Goal: Task Accomplishment & Management: Use online tool/utility

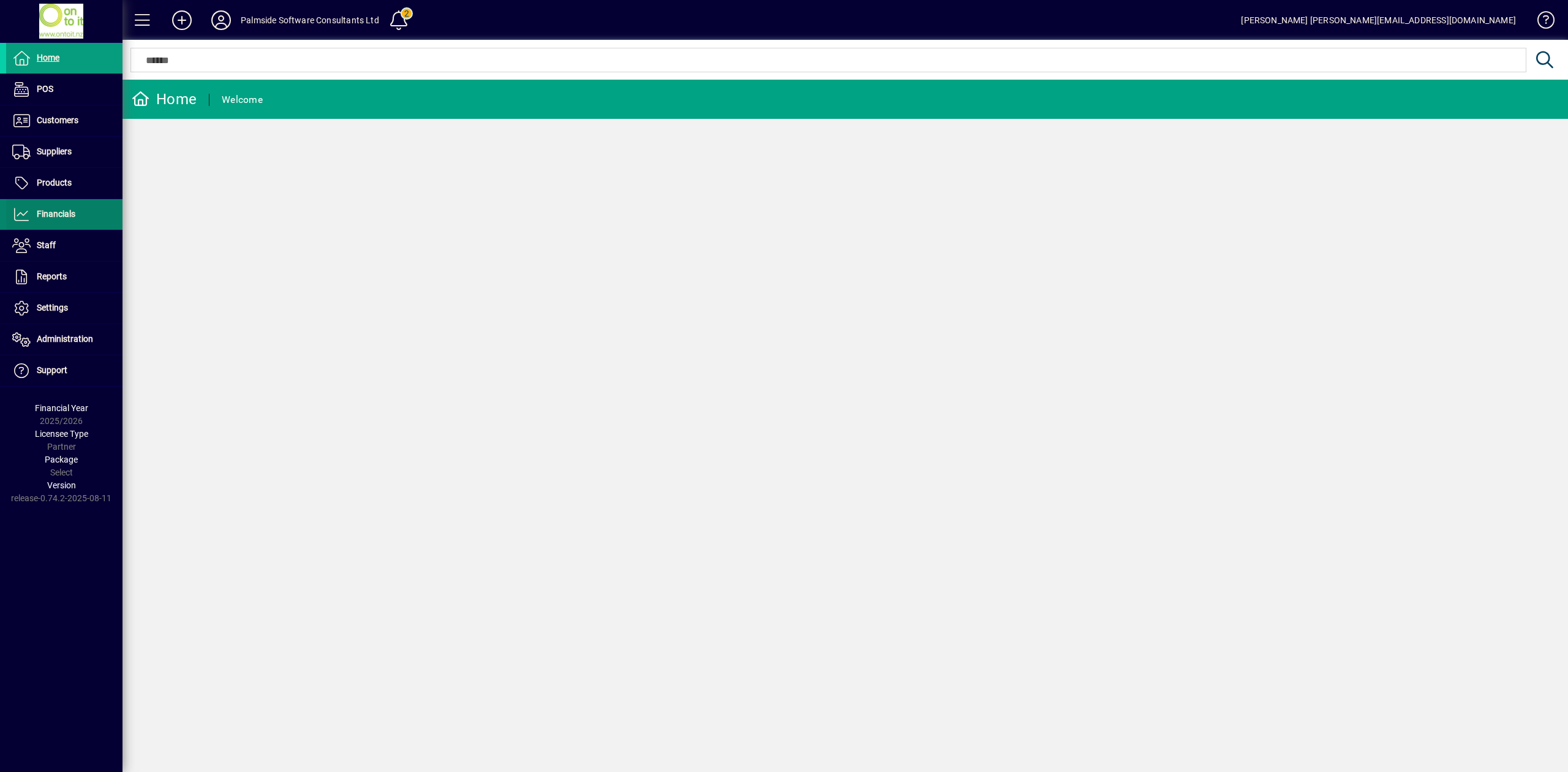
click at [67, 223] on span at bounding box center [65, 214] width 116 height 29
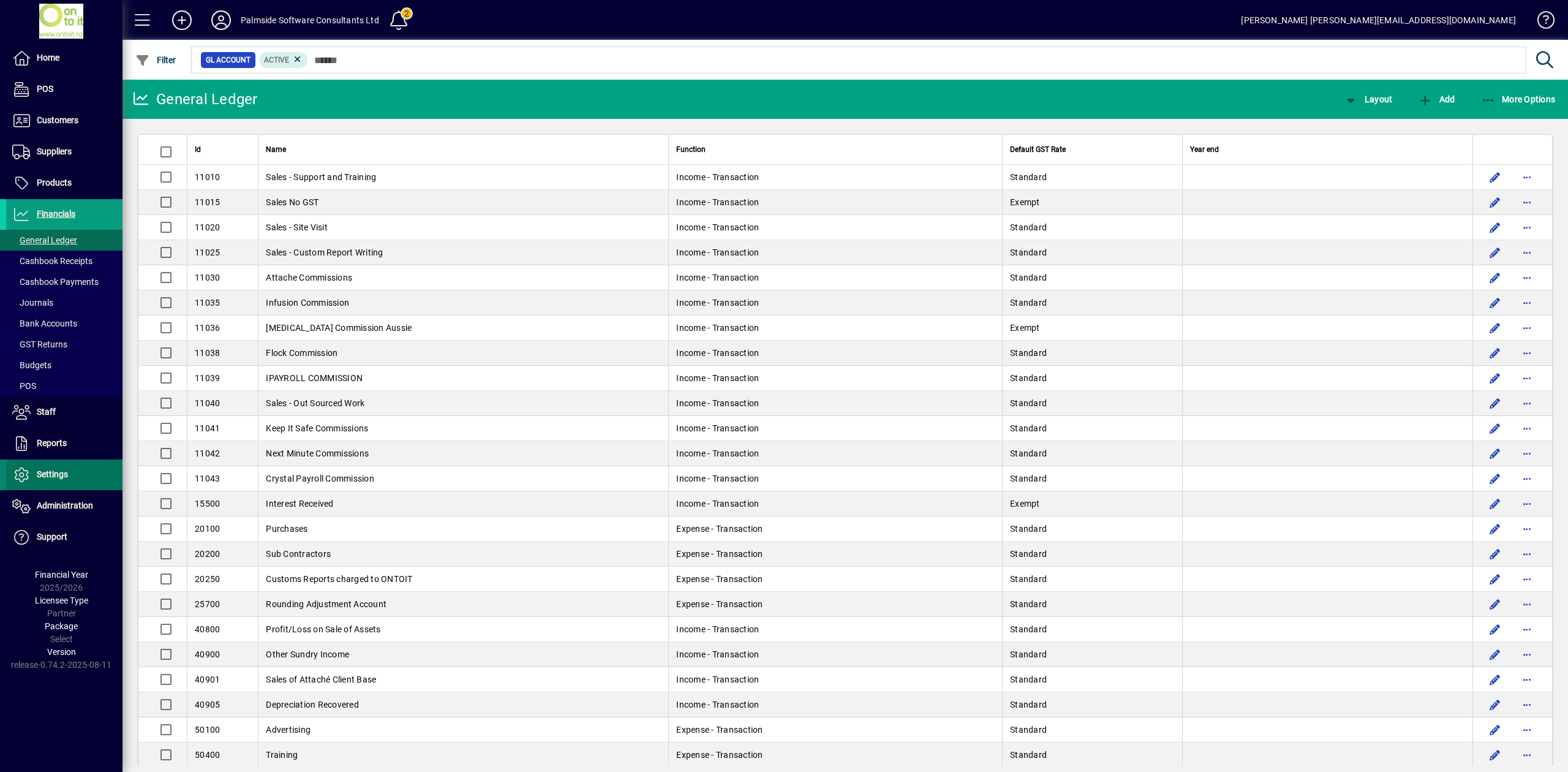
click at [62, 477] on span "Settings" at bounding box center [52, 474] width 31 height 10
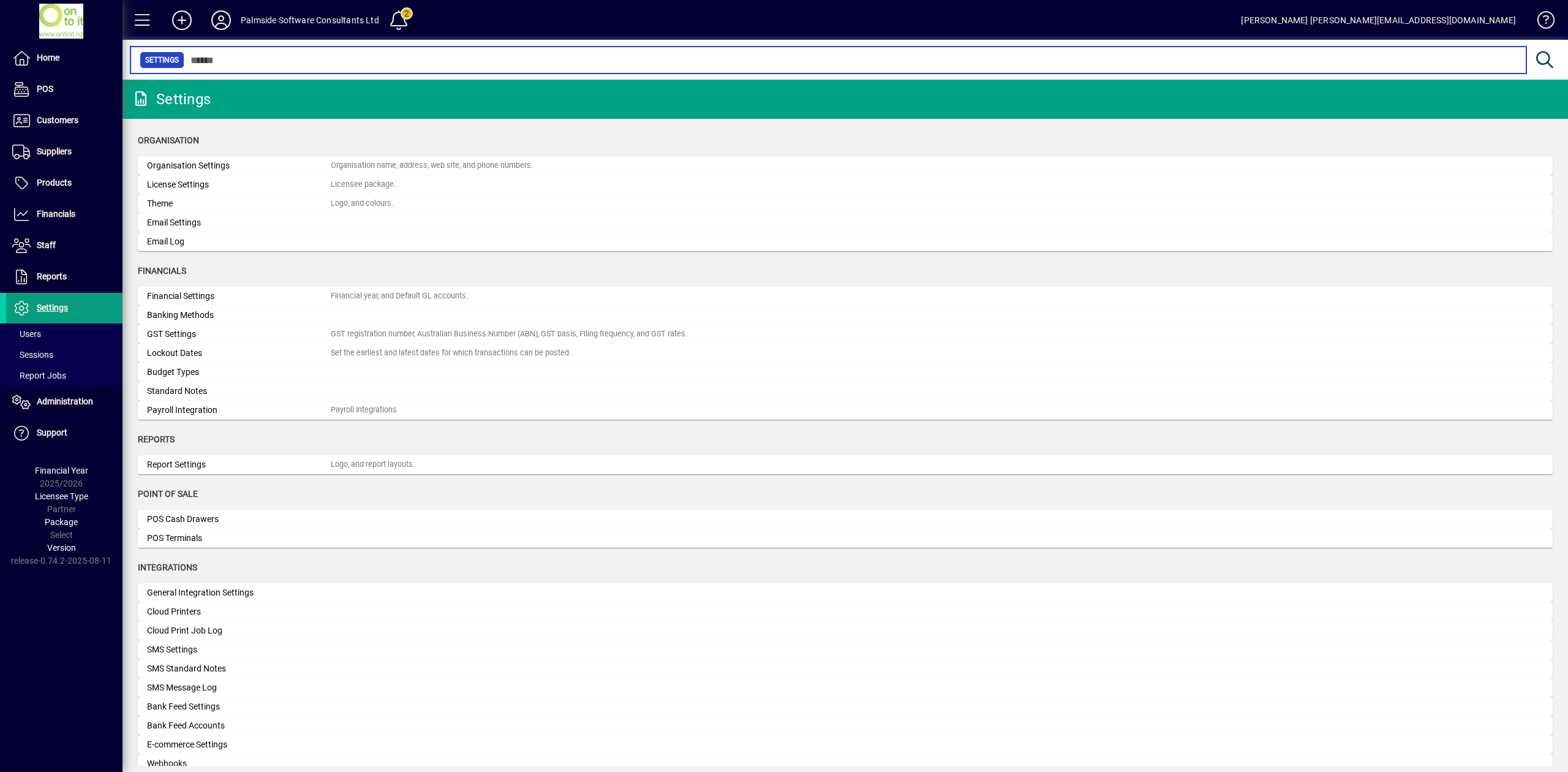
click at [237, 59] on input "text" at bounding box center [850, 60] width 1332 height 17
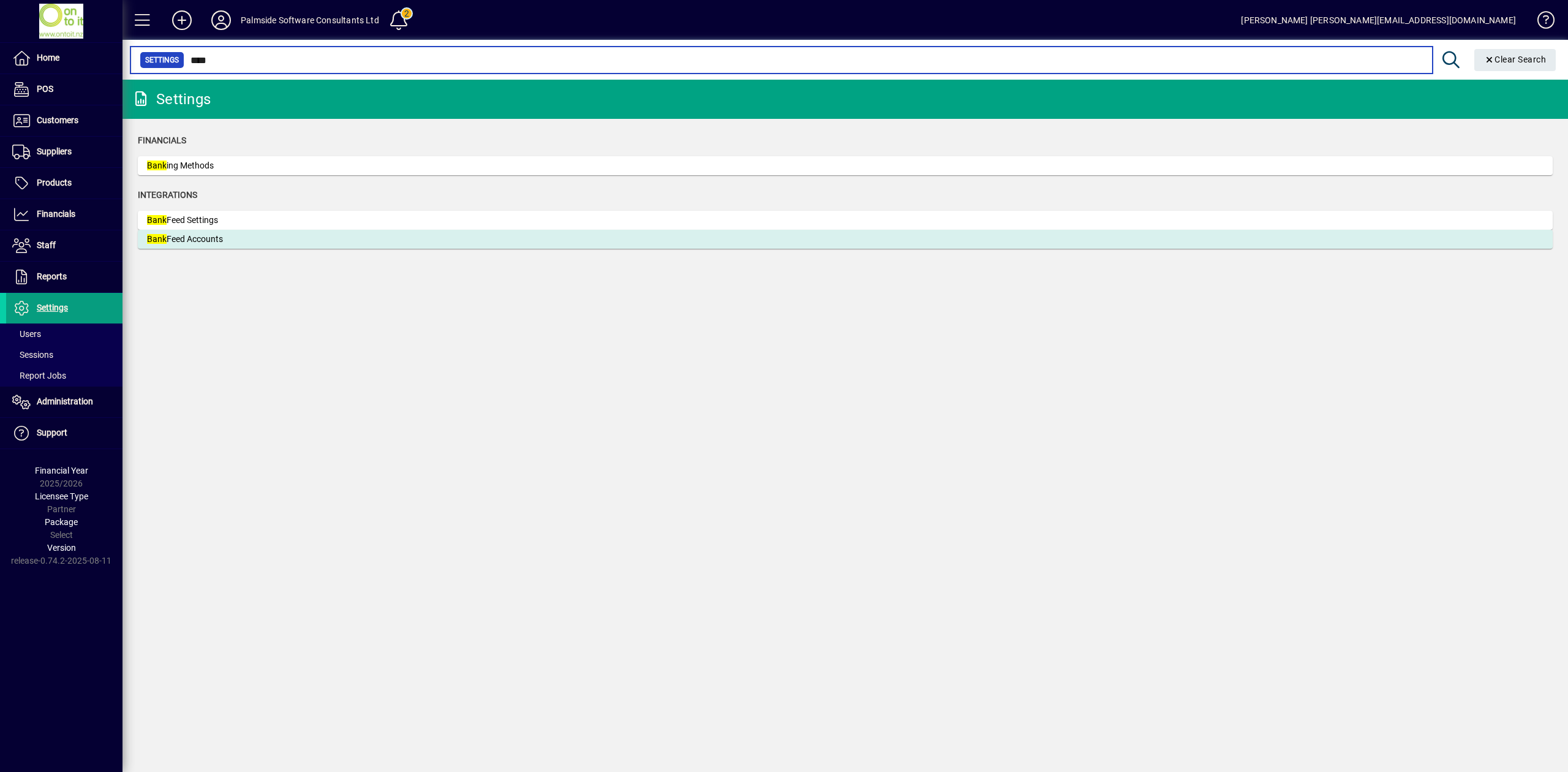
type input "****"
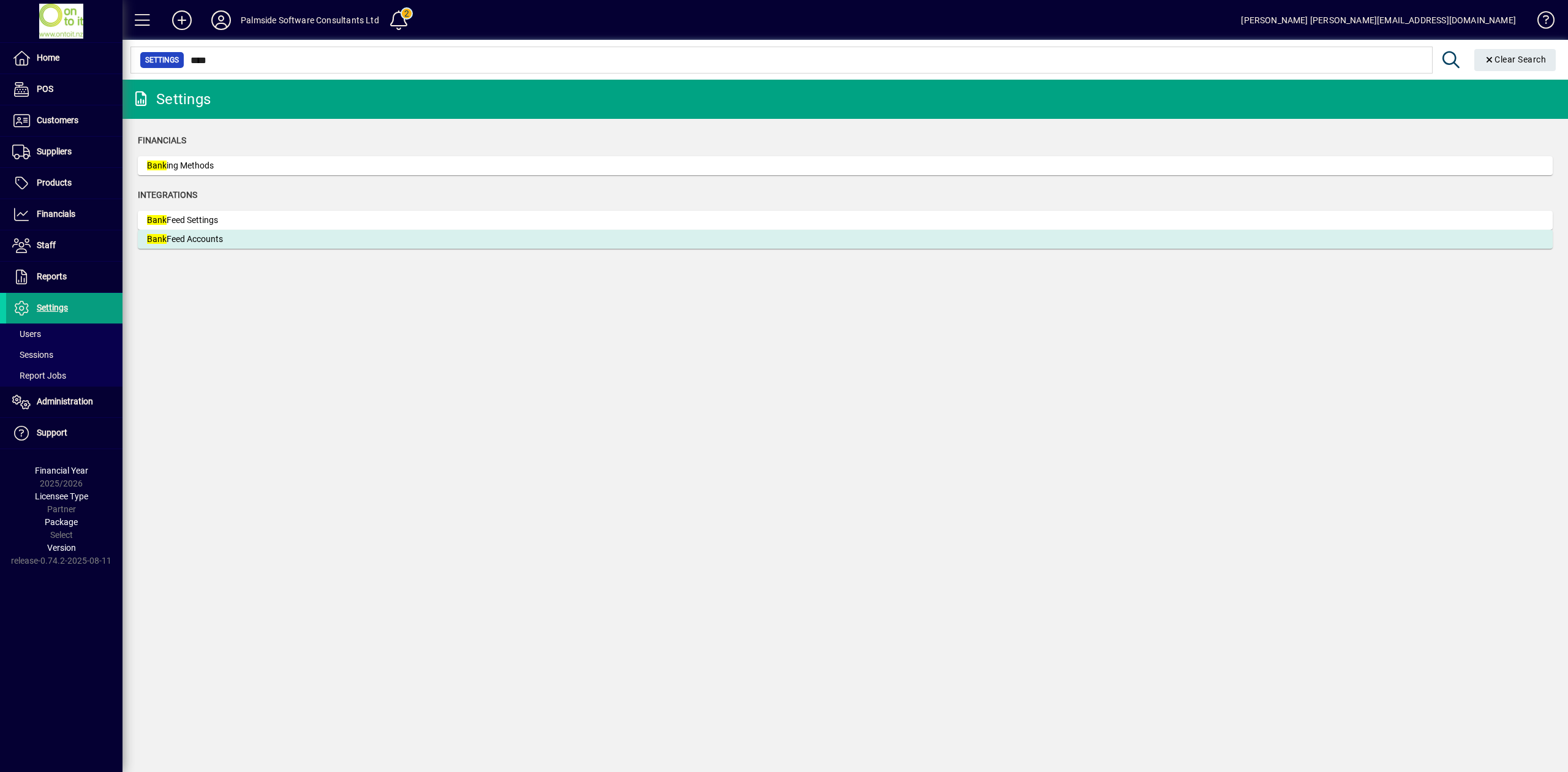
click at [216, 241] on div "Bank Feed Accounts" at bounding box center [239, 239] width 184 height 13
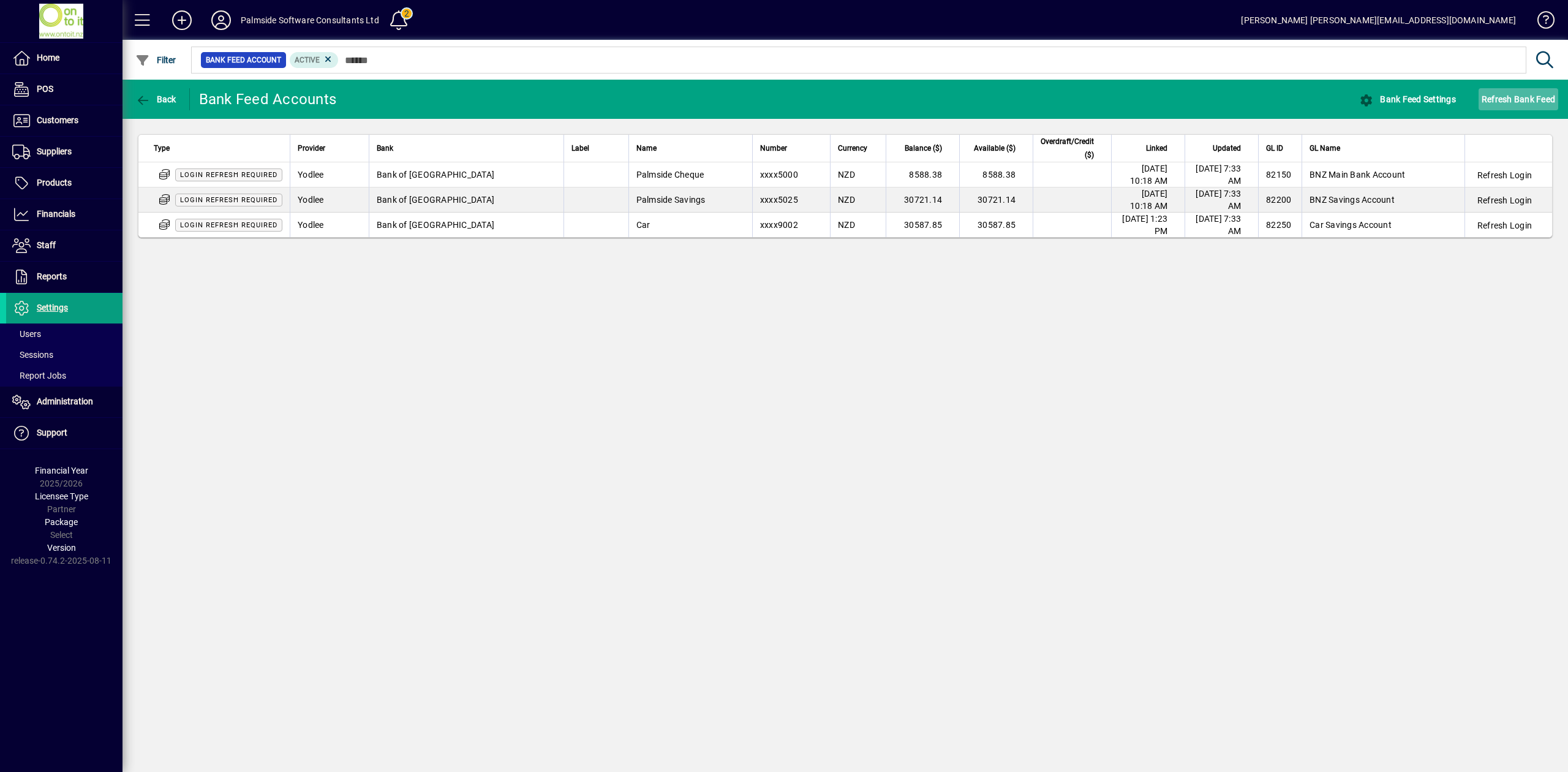
click at [1530, 99] on span "Refresh Bank Feed" at bounding box center [1518, 99] width 74 height 20
click at [225, 26] on icon at bounding box center [221, 20] width 24 height 20
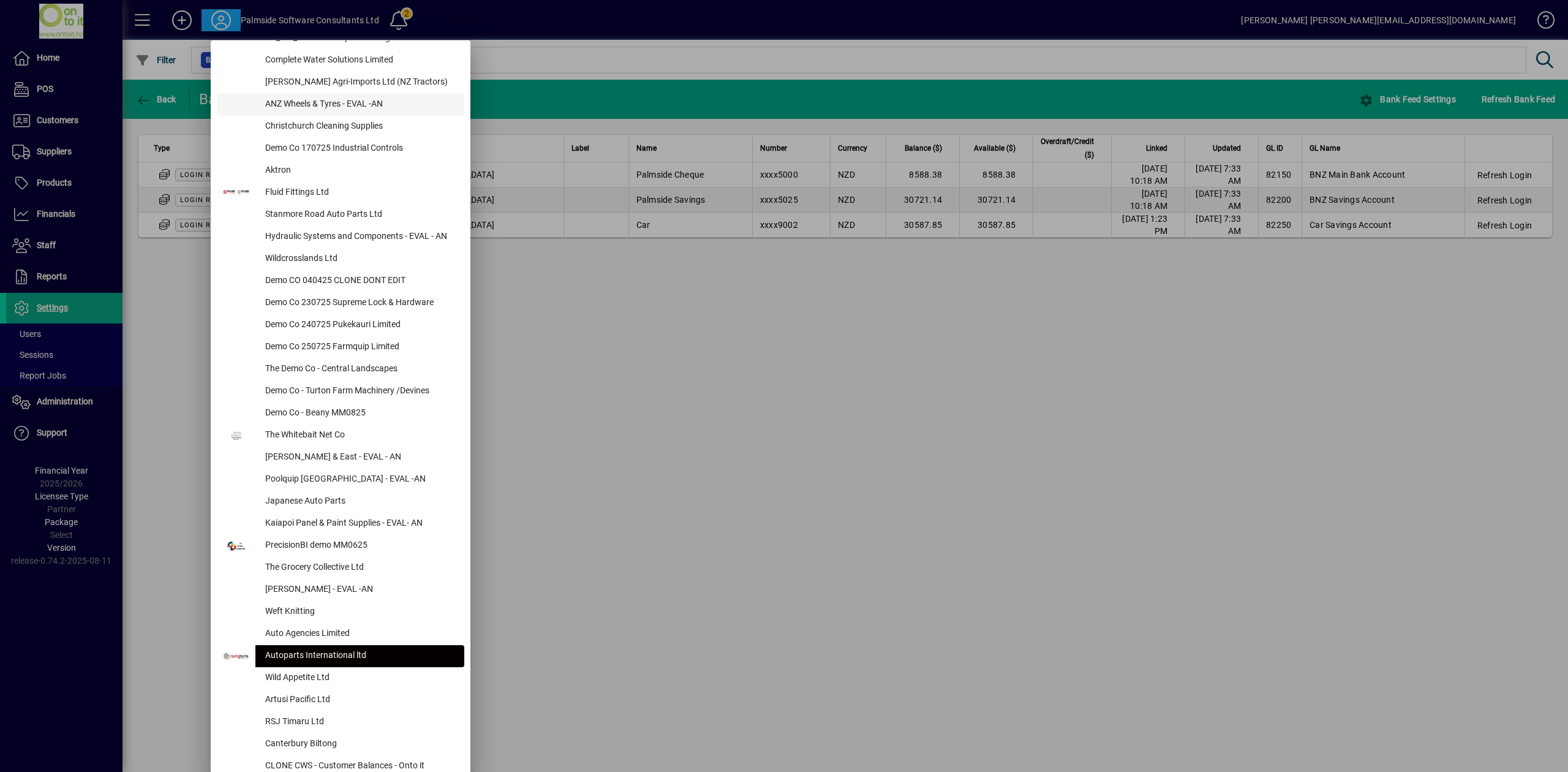
scroll to position [390, 0]
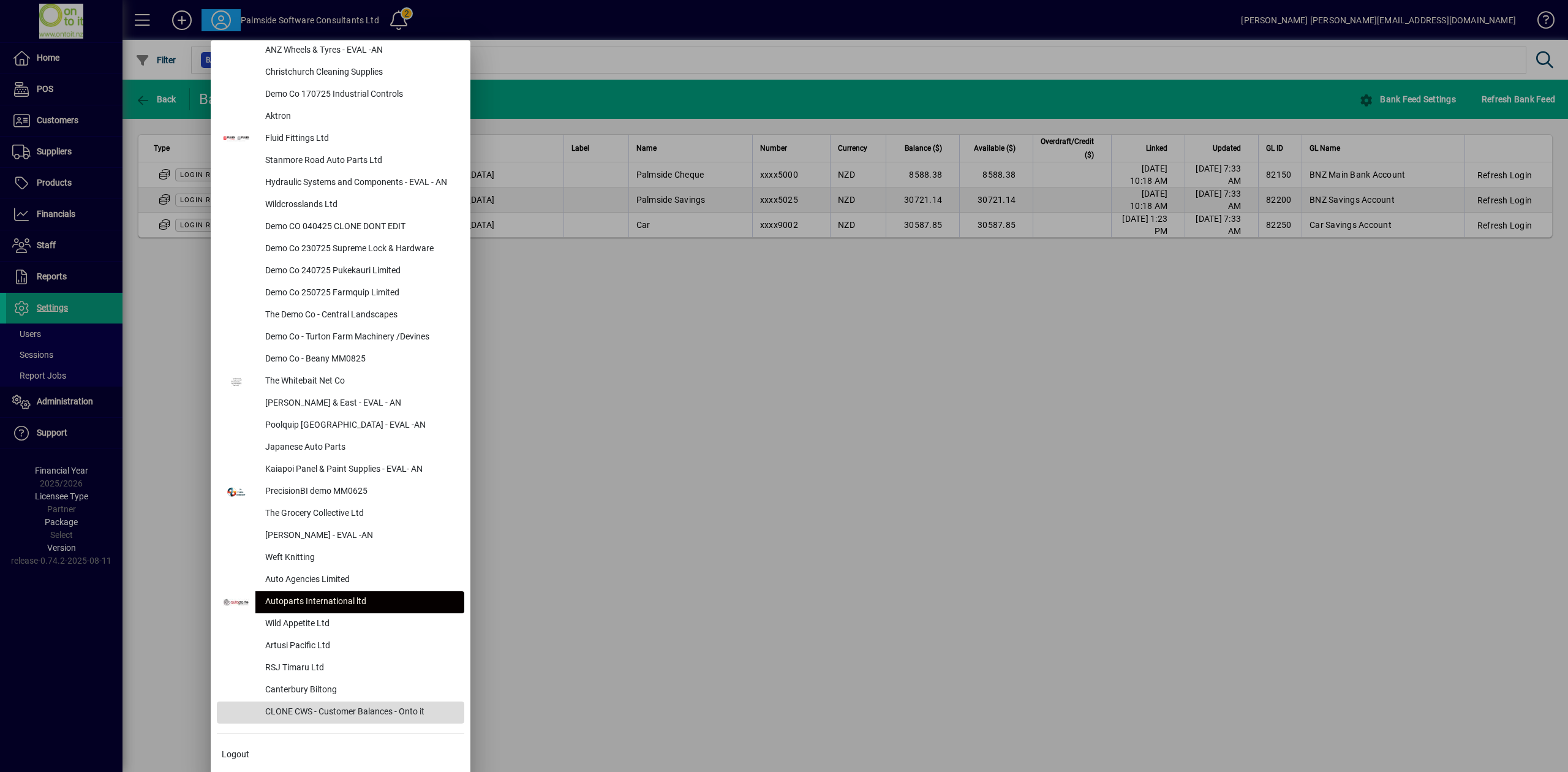
click at [355, 707] on div "CLONE CWS - Customer Balances - Onto it" at bounding box center [360, 712] width 209 height 22
